Goal: Find contact information: Find contact information

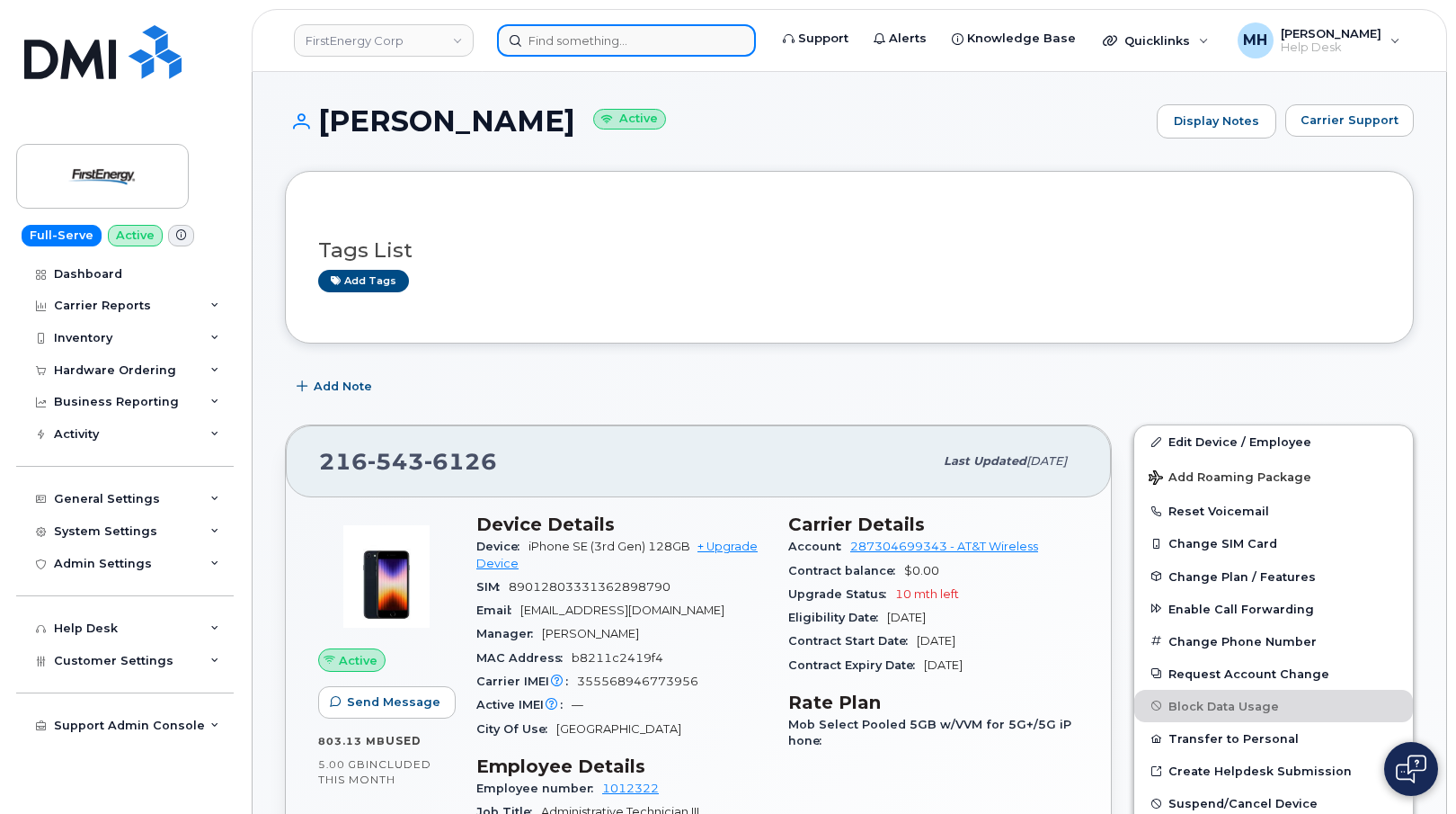
click at [579, 30] on input at bounding box center [626, 40] width 259 height 32
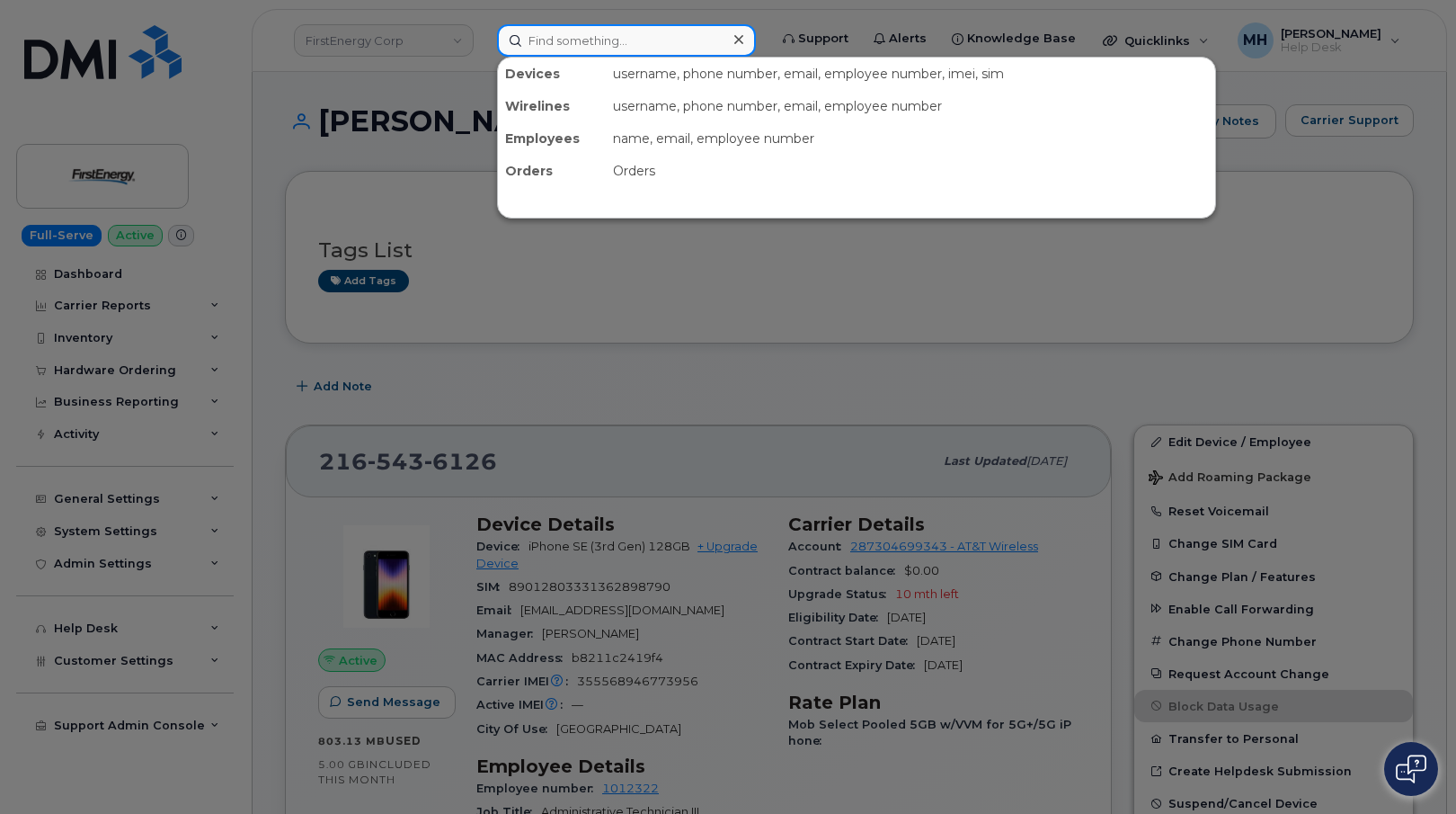
paste input "[PHONE_NUMBER]"
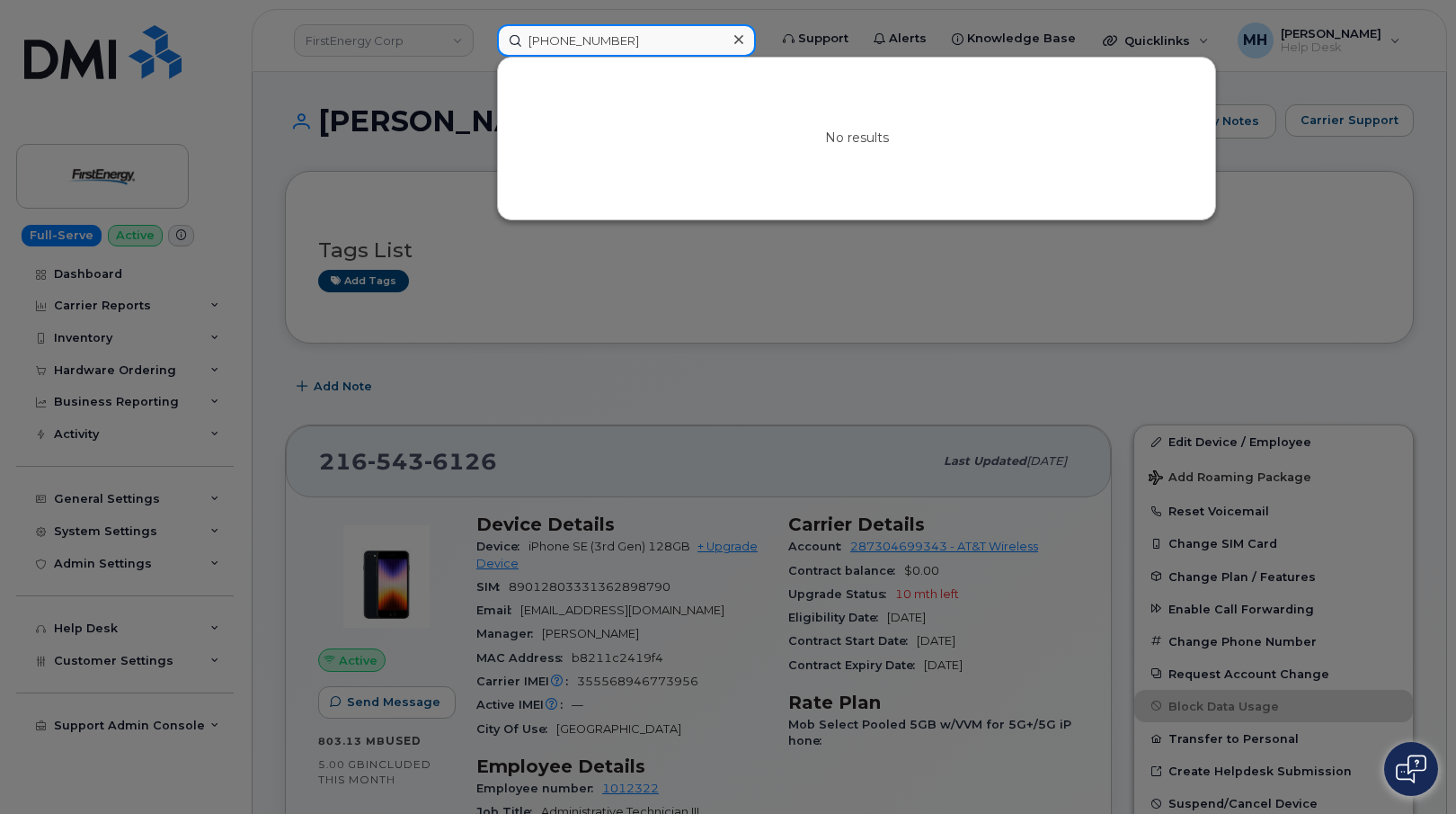
drag, startPoint x: 650, startPoint y: 46, endPoint x: 482, endPoint y: 46, distance: 168.0
click at [482, 46] on div "[PHONE_NUMBER] No results" at bounding box center [626, 40] width 287 height 32
paste input "[PHONE_NUMBER]"
drag, startPoint x: 645, startPoint y: 31, endPoint x: 373, endPoint y: 38, distance: 272.1
click at [482, 32] on div "[PHONE_NUMBER] No results" at bounding box center [626, 40] width 287 height 32
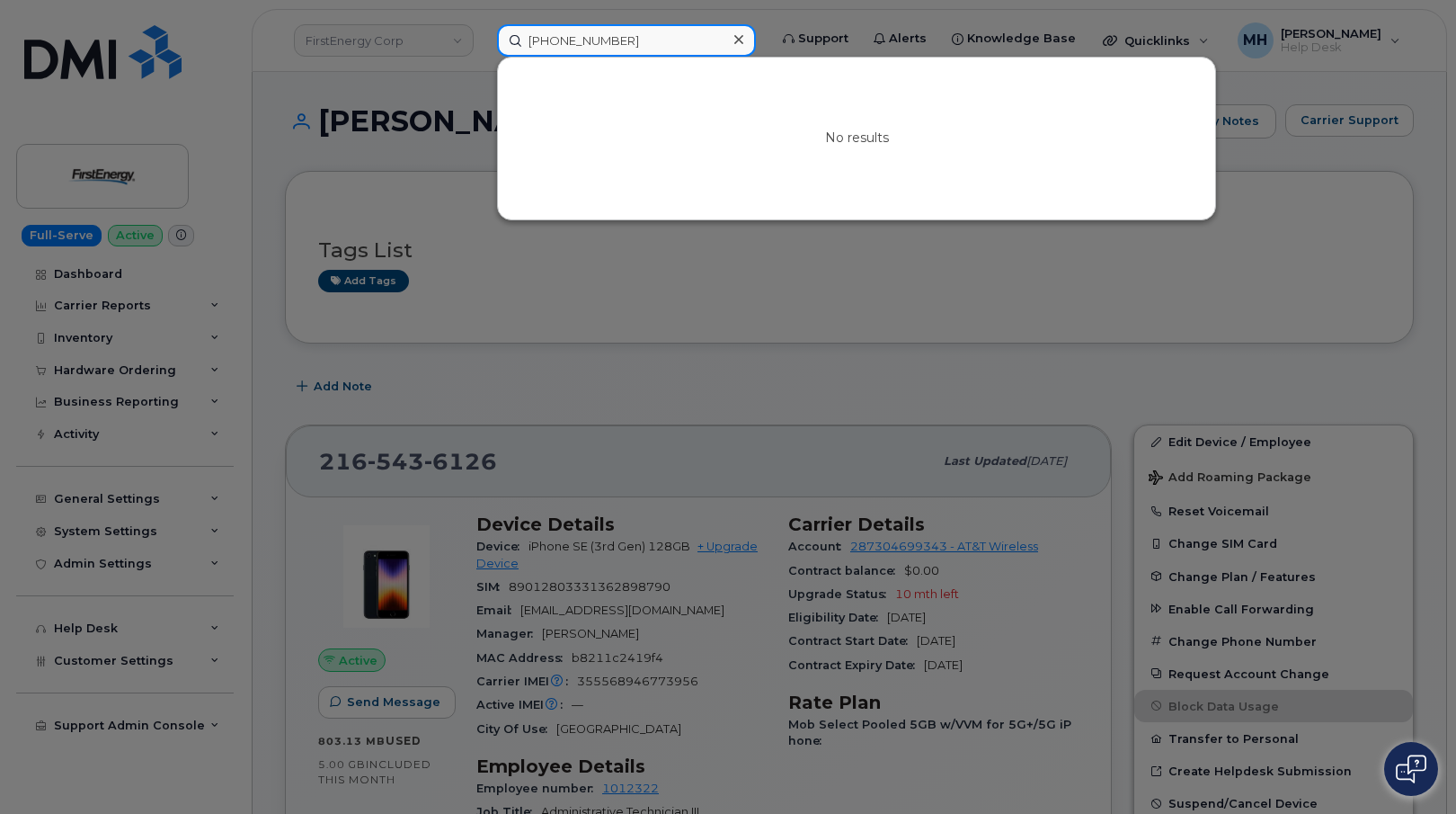
paste input "[PHONE_NUMBER]"
type input "[PHONE_NUMBER]"
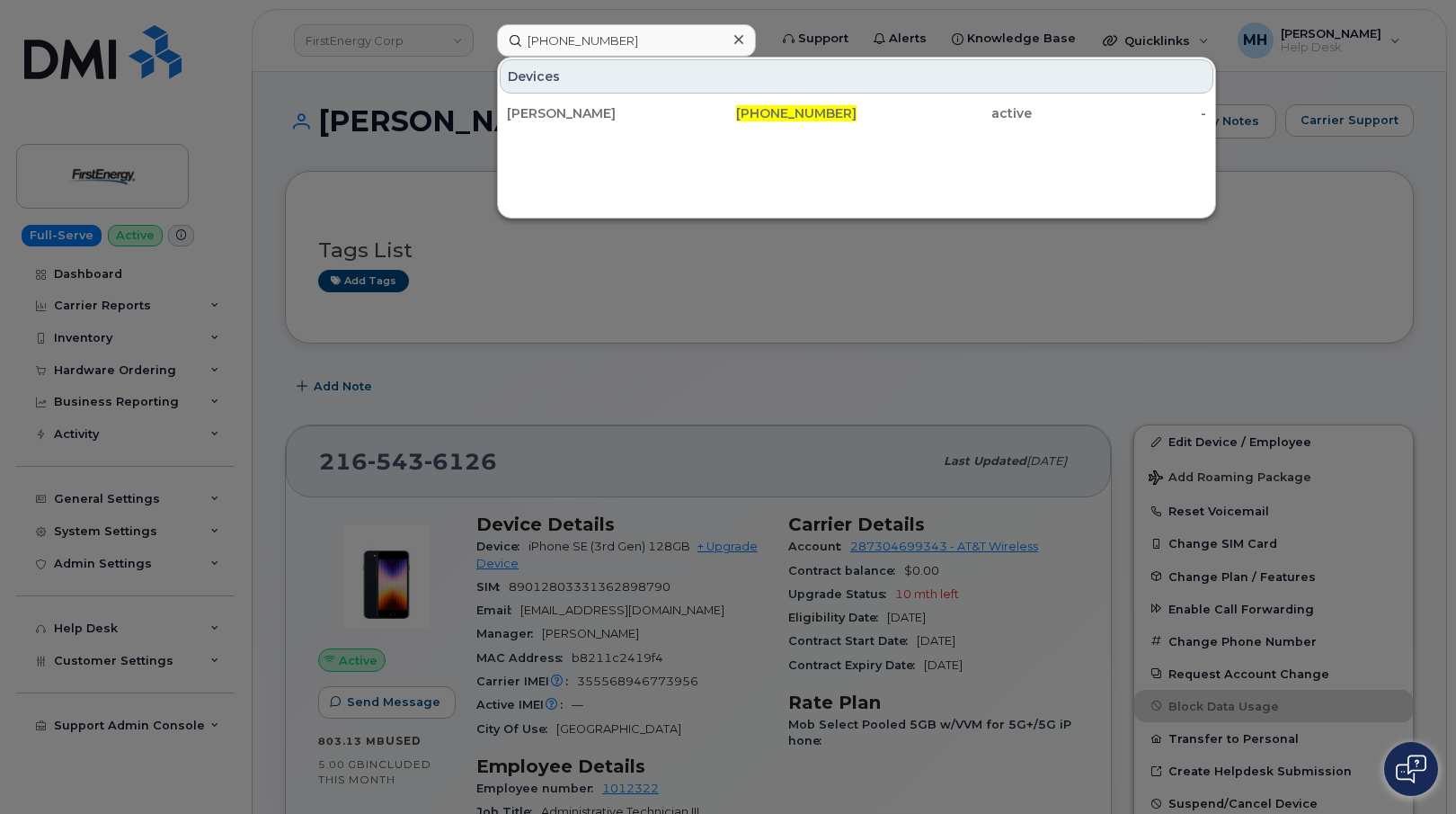
click at [573, 106] on div "[PERSON_NAME]" at bounding box center [594, 114] width 175 height 18
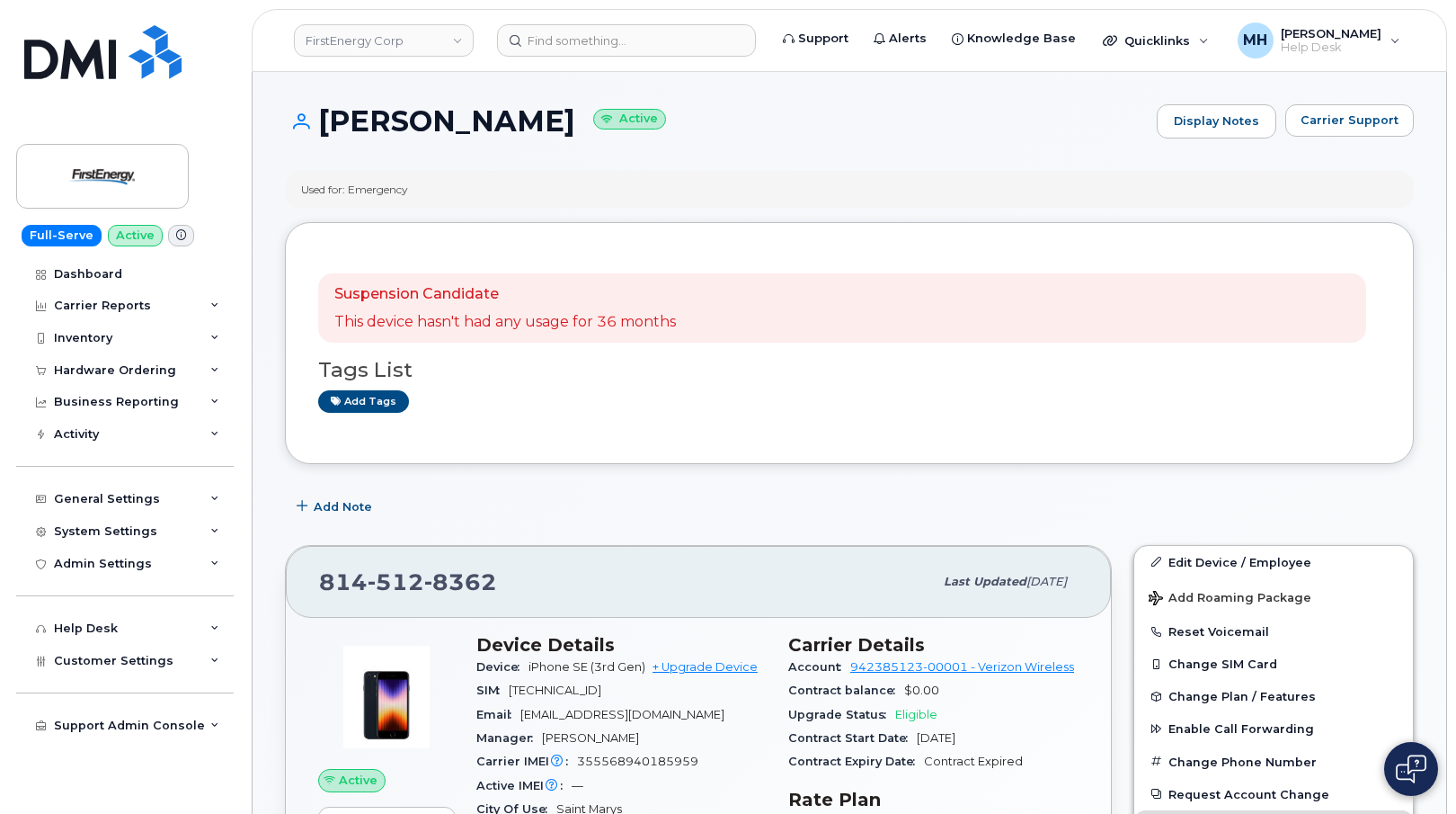
drag, startPoint x: 562, startPoint y: 125, endPoint x: 324, endPoint y: 123, distance: 238.0
click at [324, 123] on h1 "JASON M STAHL Active" at bounding box center [716, 121] width 863 height 31
copy h1 "[PERSON_NAME]"
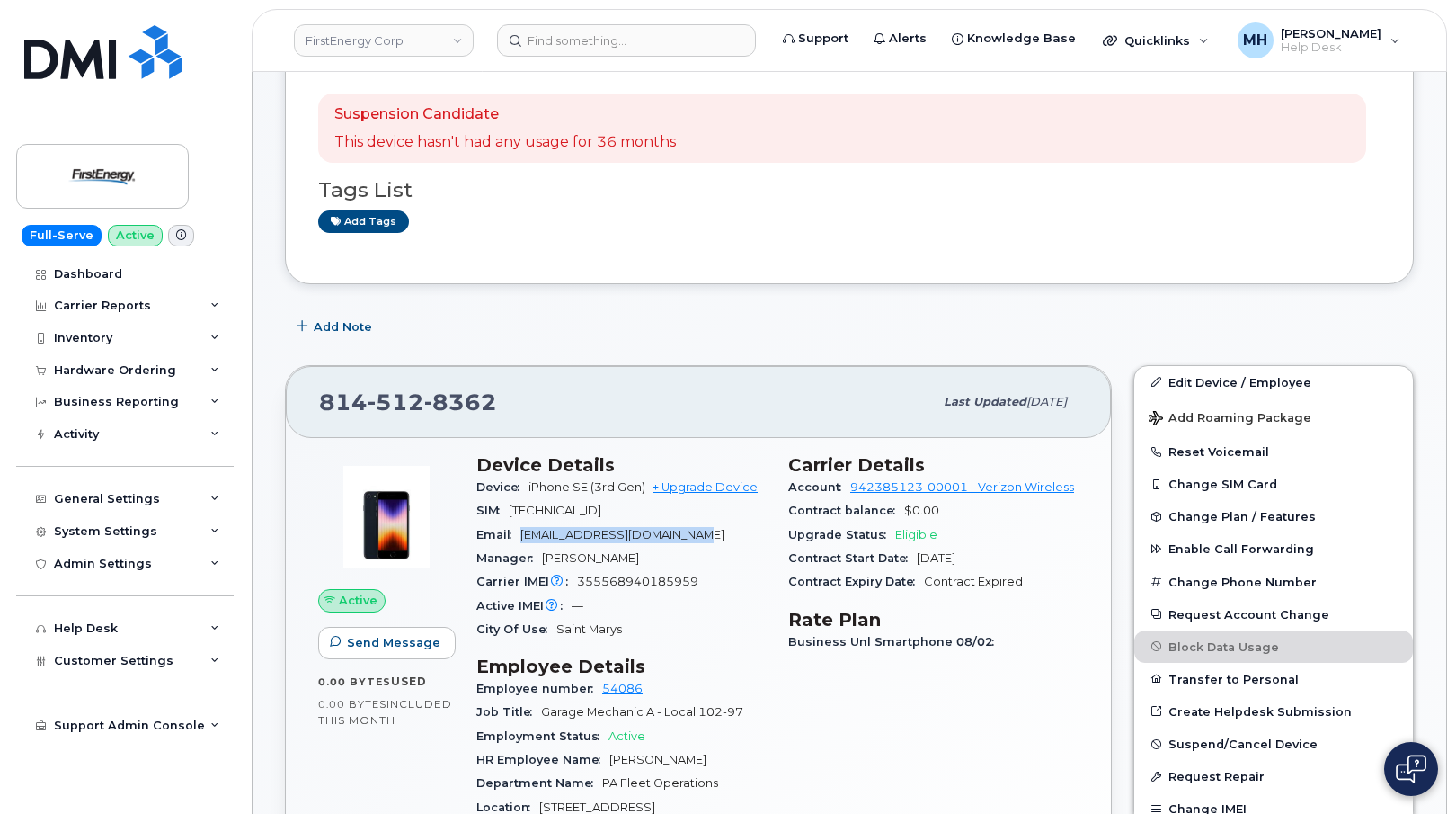
drag, startPoint x: 694, startPoint y: 539, endPoint x: 521, endPoint y: 539, distance: 173.0
click at [521, 539] on div "Email jstahl@firstenergycorp.com" at bounding box center [620, 536] width 290 height 24
copy span "jstahl@firstenergycorp.com"
drag, startPoint x: 461, startPoint y: 407, endPoint x: 322, endPoint y: 403, distance: 139.1
click at [322, 403] on div "814 512 8362" at bounding box center [626, 401] width 614 height 38
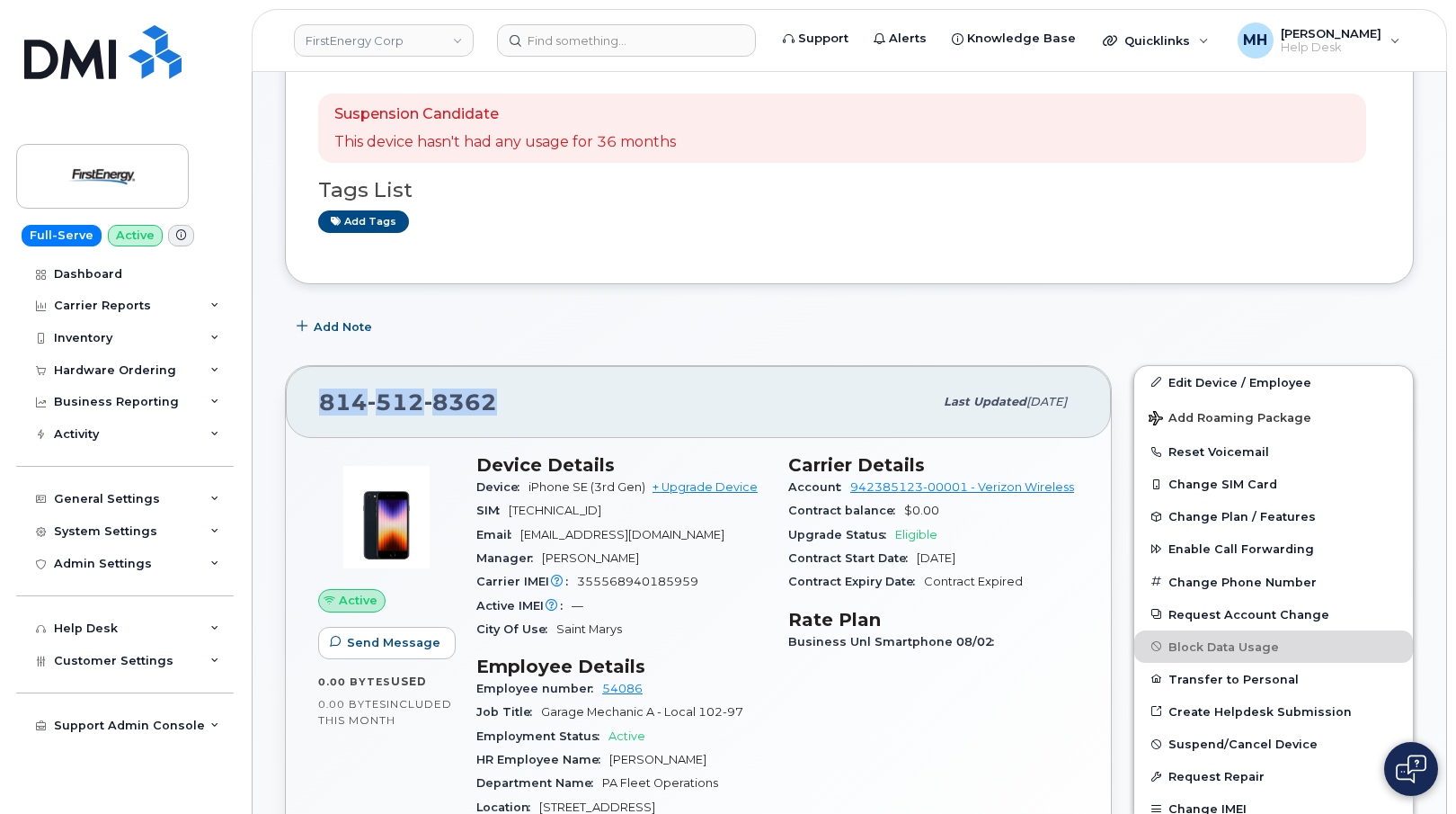
copy span "814 512 8362"
